Goal: Find specific page/section: Find specific page/section

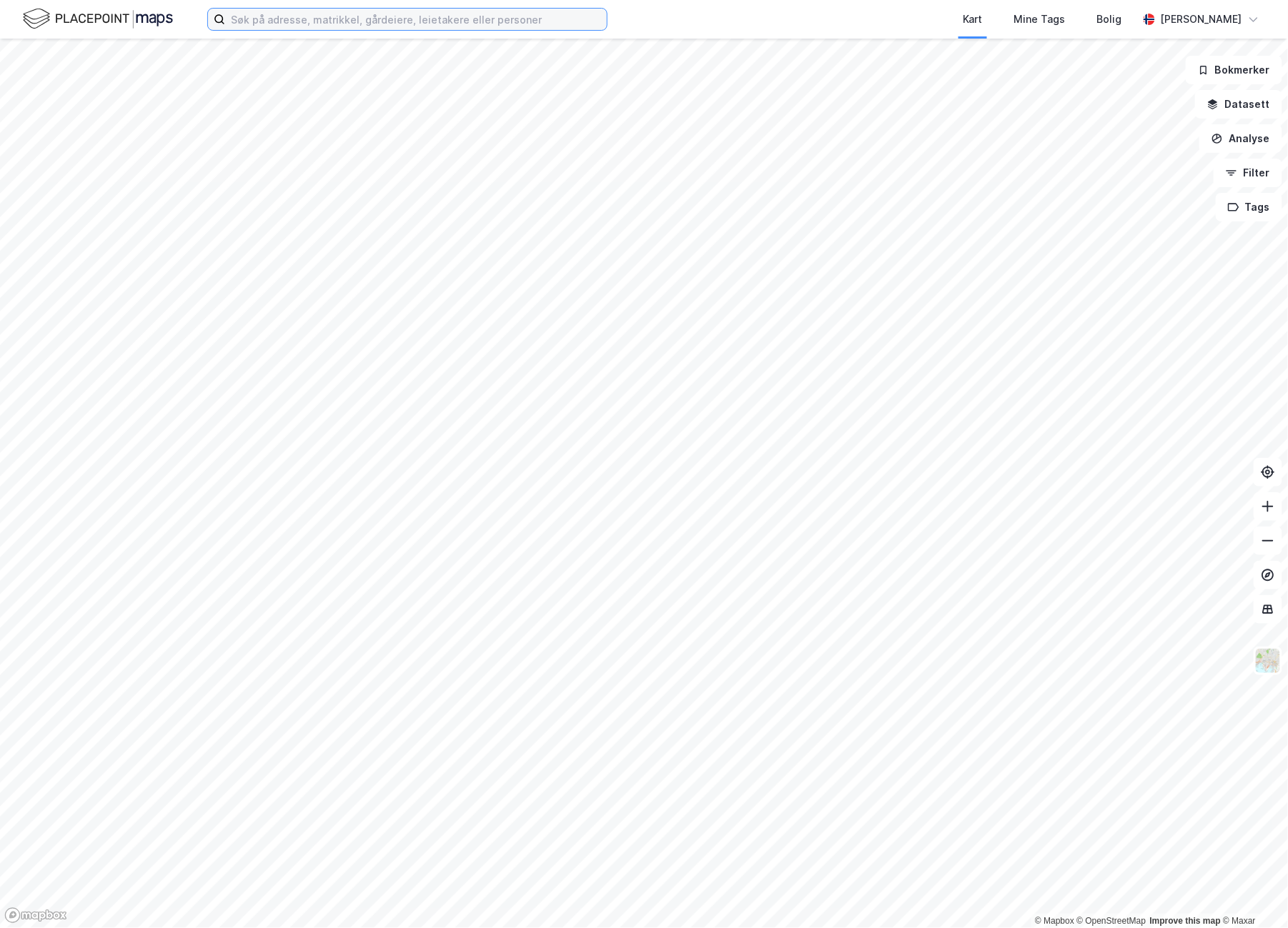
click at [237, 23] on input at bounding box center [416, 19] width 382 height 22
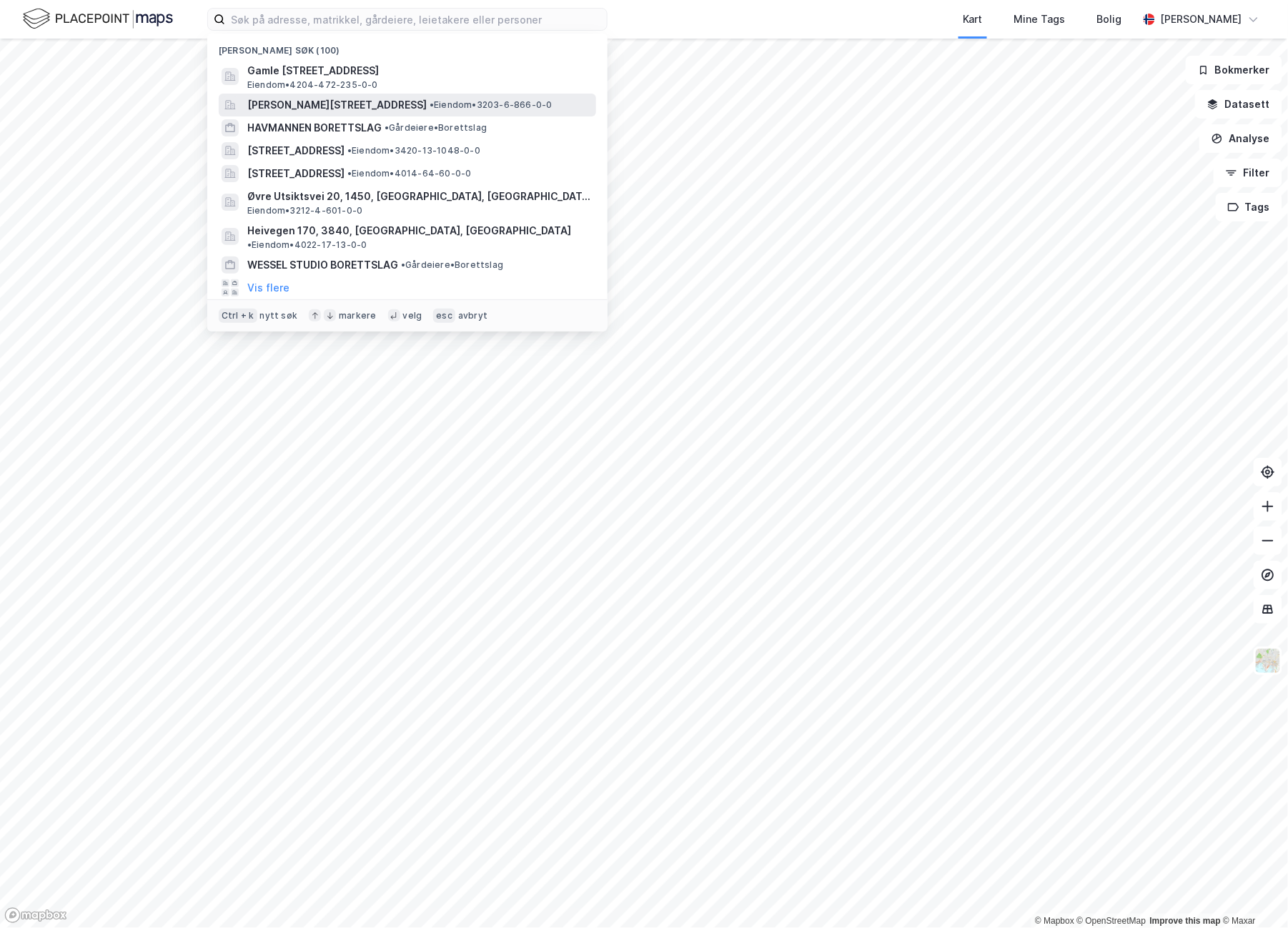
click at [362, 104] on span "[PERSON_NAME][STREET_ADDRESS]" at bounding box center [336, 104] width 179 height 17
